Goal: Information Seeking & Learning: Check status

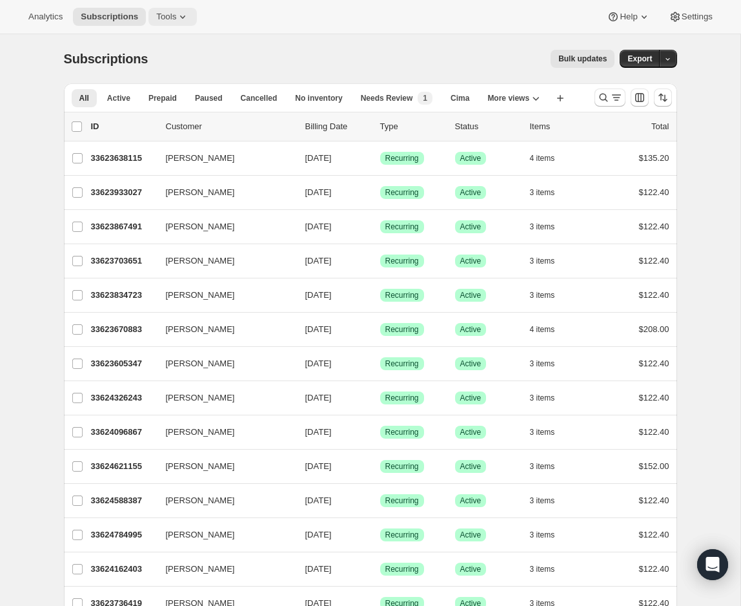
click at [165, 19] on span "Tools" at bounding box center [166, 17] width 20 height 10
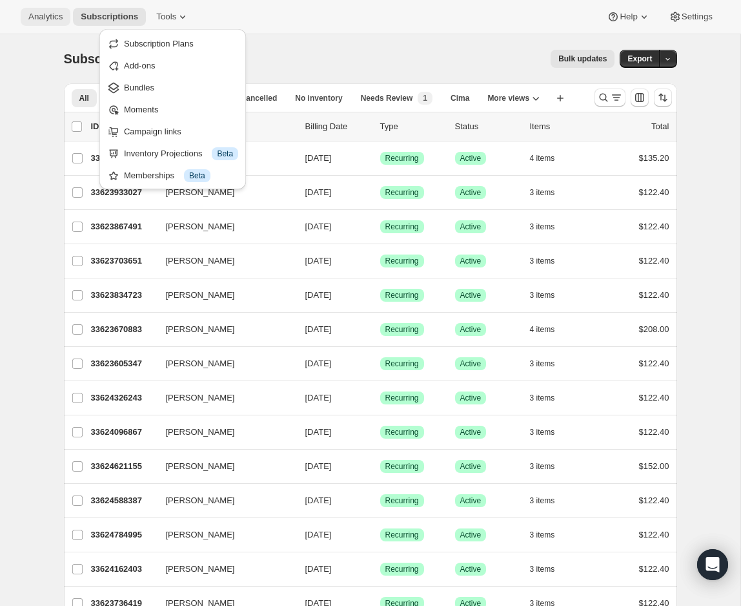
click at [50, 20] on span "Analytics" at bounding box center [45, 17] width 34 height 10
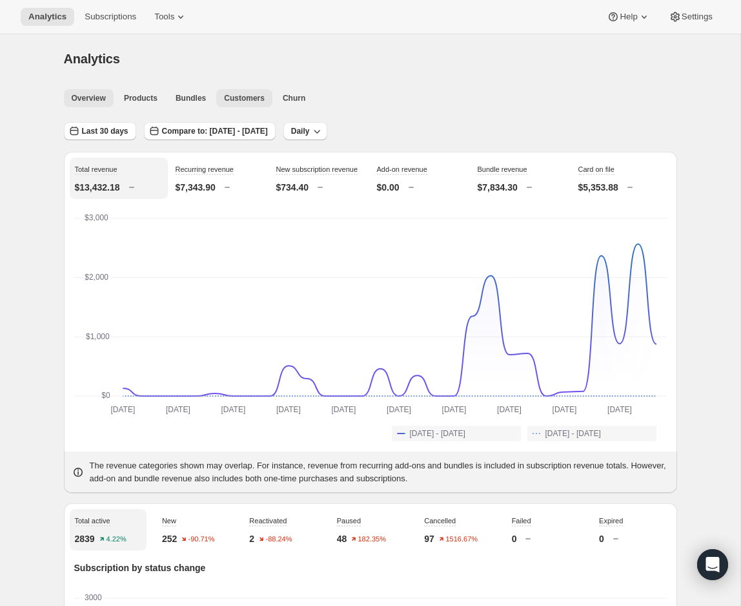
click at [243, 93] on span "Customers" at bounding box center [244, 98] width 41 height 10
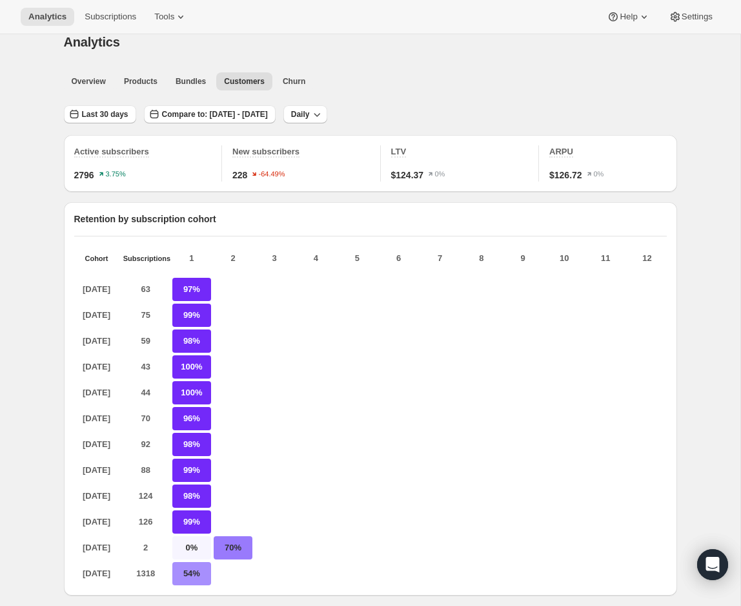
scroll to position [17, 0]
click at [116, 119] on button "Last 30 days" at bounding box center [100, 114] width 72 height 18
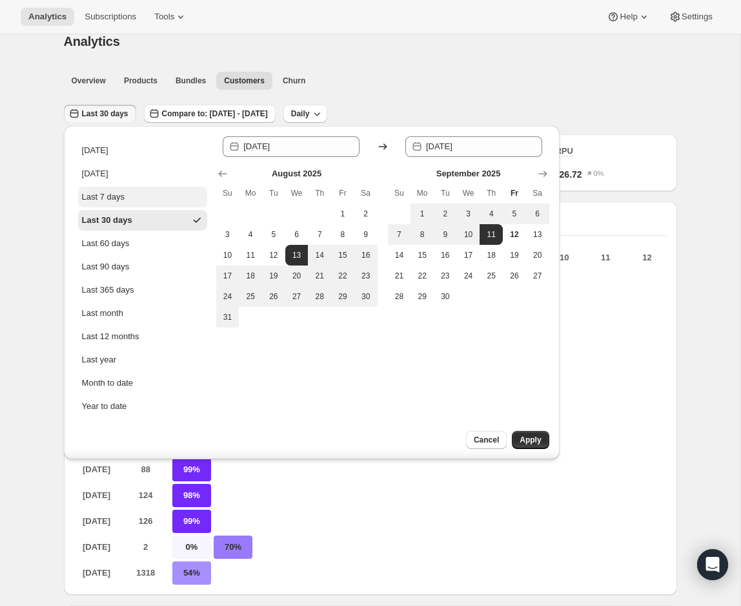
click at [123, 192] on div "Last 7 days" at bounding box center [103, 197] width 43 height 13
type input "[DATE]"
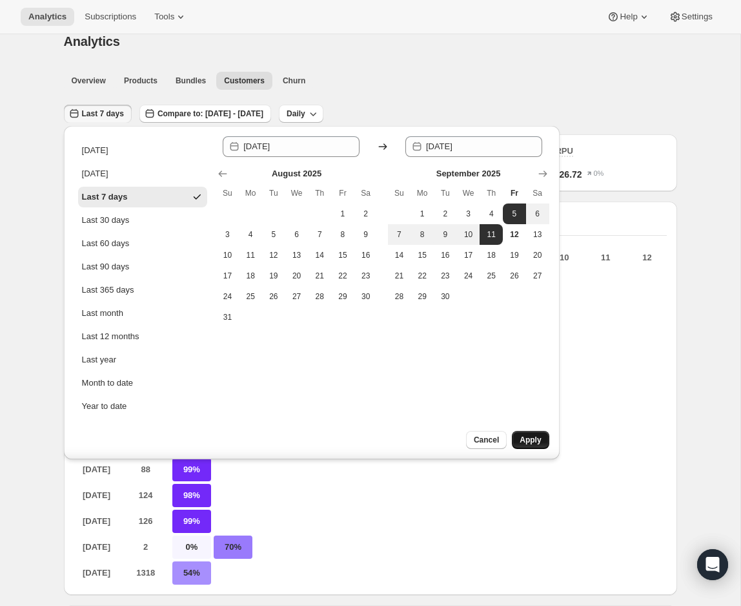
click at [540, 438] on span "Apply" at bounding box center [530, 440] width 21 height 10
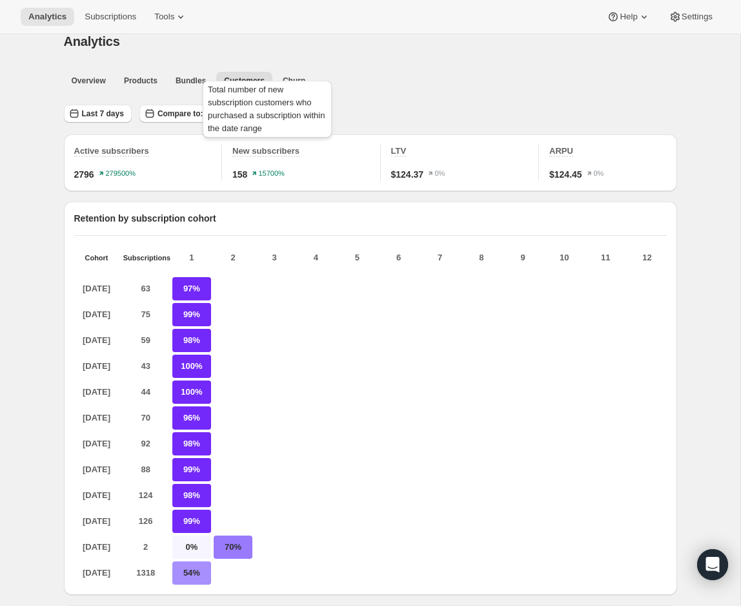
click at [269, 153] on span "New subscribers" at bounding box center [266, 151] width 67 height 10
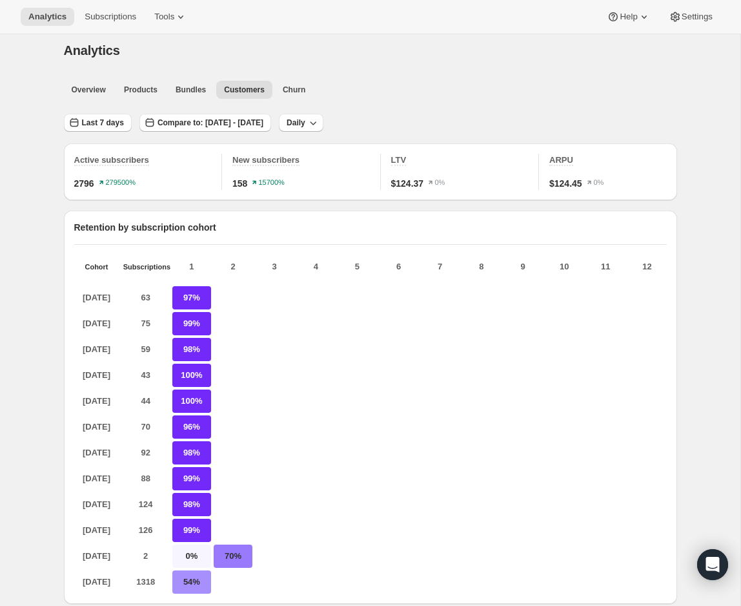
scroll to position [2, 0]
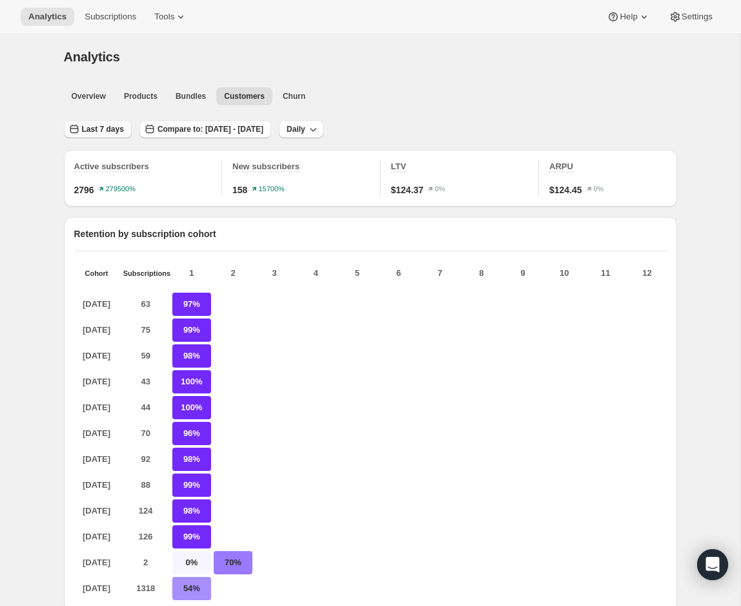
click at [80, 120] on button "Last 7 days" at bounding box center [98, 129] width 68 height 18
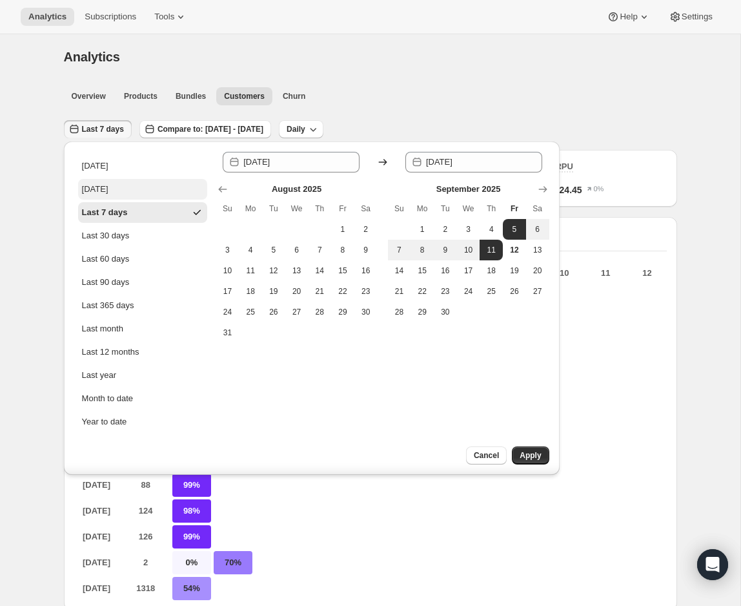
click at [109, 192] on div "[DATE]" at bounding box center [95, 189] width 26 height 13
type input "[DATE]"
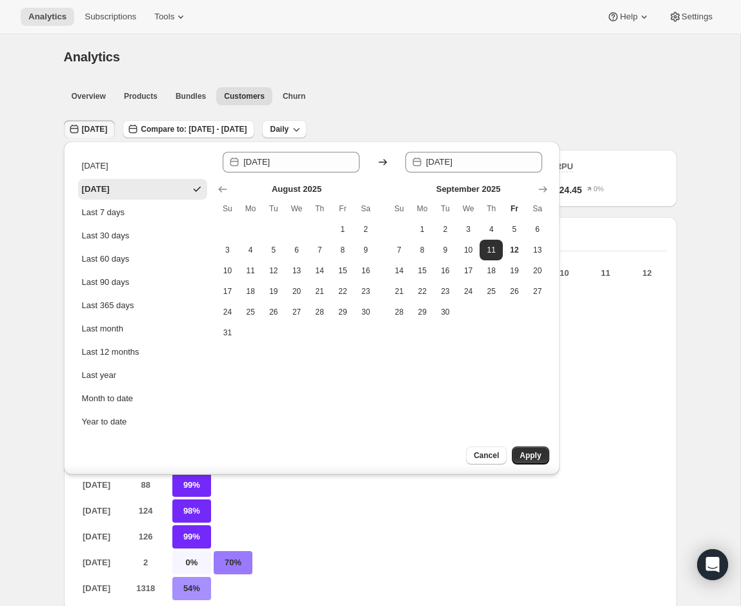
click at [537, 453] on span "Apply" at bounding box center [530, 455] width 21 height 10
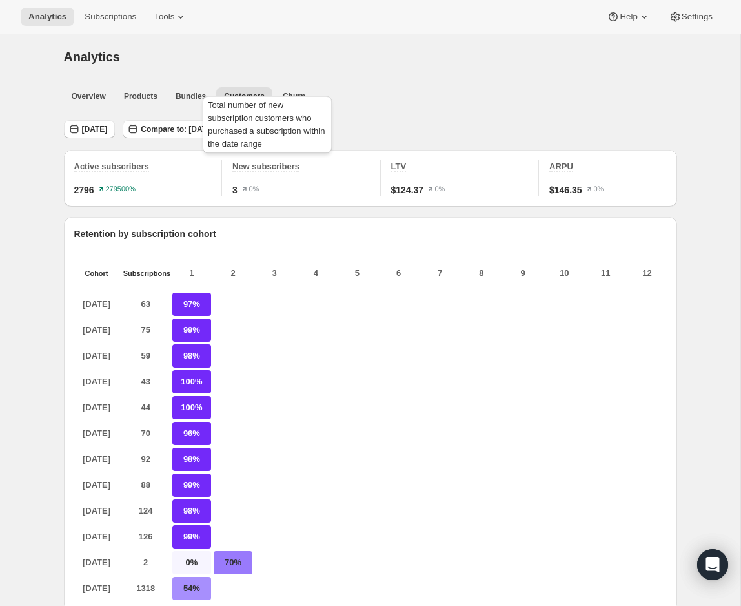
click at [245, 171] on span "New subscribers" at bounding box center [266, 166] width 67 height 11
click at [245, 165] on span "New subscribers" at bounding box center [266, 166] width 67 height 10
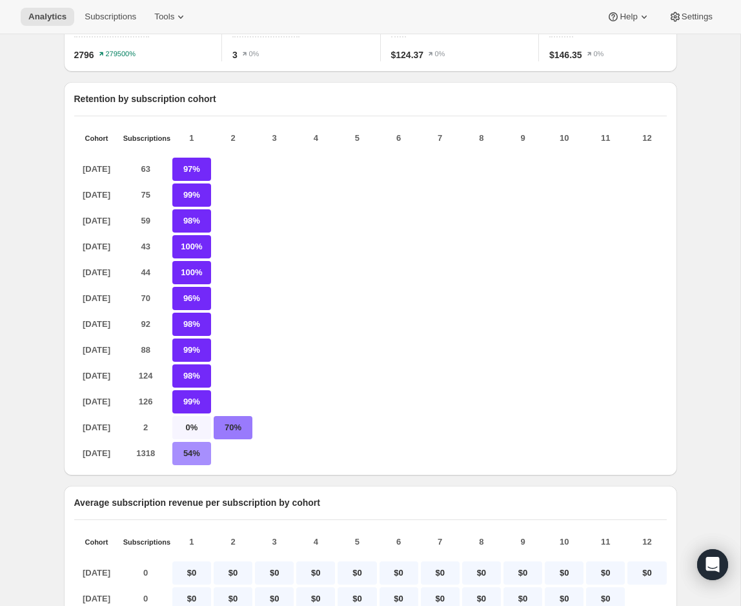
scroll to position [147, 0]
